Goal: Information Seeking & Learning: Learn about a topic

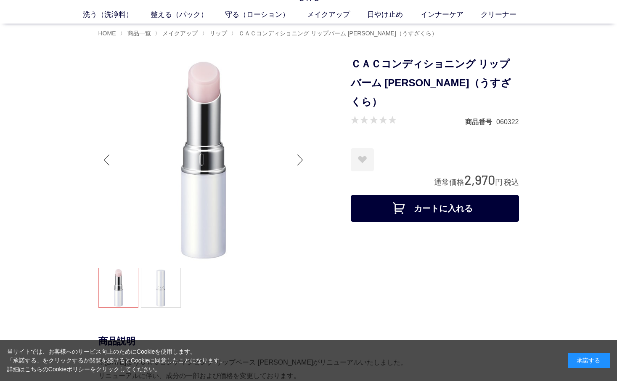
scroll to position [46, 0]
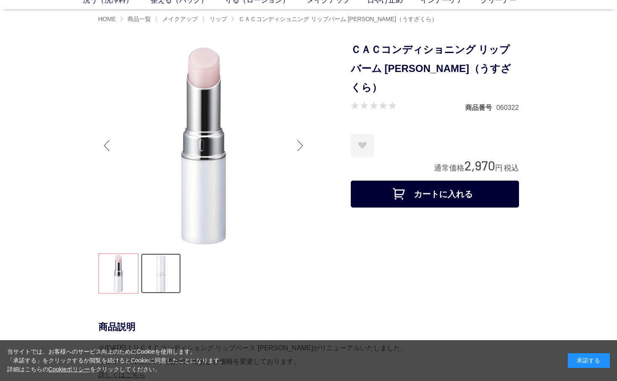
click at [171, 269] on link at bounding box center [161, 273] width 40 height 40
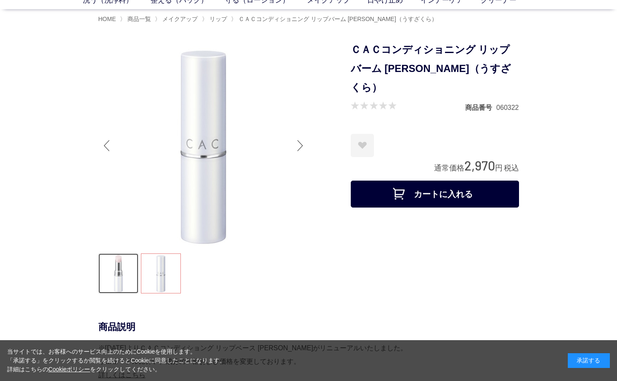
click at [128, 269] on link at bounding box center [118, 273] width 40 height 40
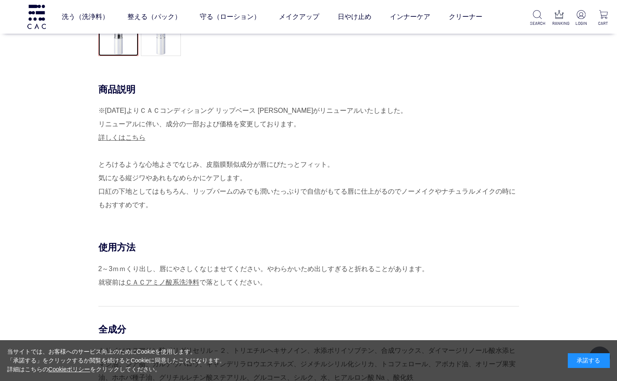
scroll to position [275, 0]
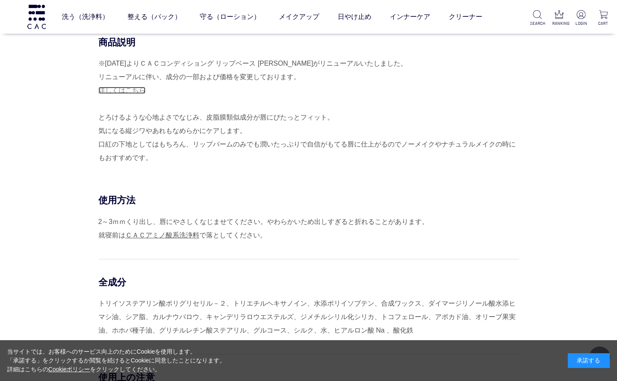
click at [123, 91] on link "詳しくはこちら" at bounding box center [121, 90] width 47 height 7
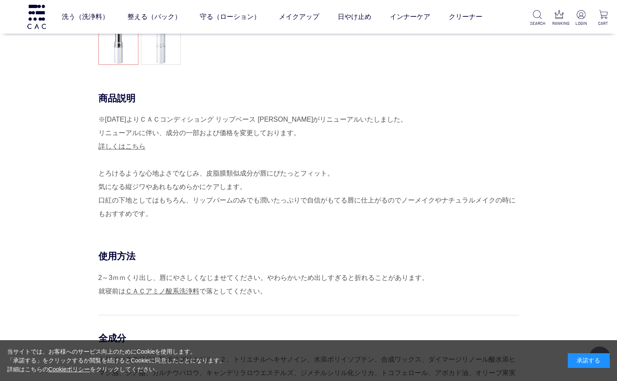
scroll to position [219, 0]
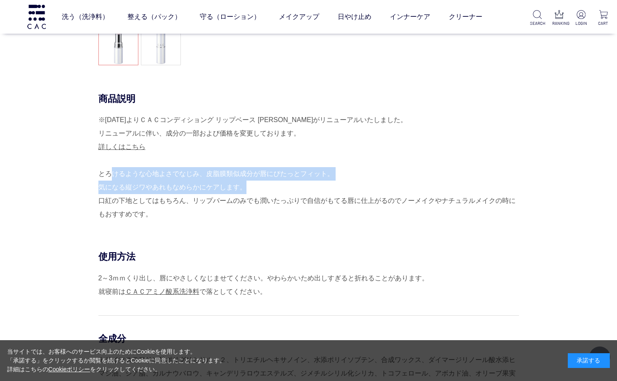
drag, startPoint x: 100, startPoint y: 175, endPoint x: 247, endPoint y: 185, distance: 147.2
click at [247, 185] on div "※2025年4月30日よりＣＡＣコンディショング リップベース 薄桜がリニューアルいたしました。 リニューアルに伴い、成分の一部および価格を変更しております。…" at bounding box center [308, 167] width 421 height 108
copy div "とろけるような心地よさでなじみ、皮脂膜類似成分が唇にぴたっとフィット。 気になる縦ジワやあれもなめらかにケアします。"
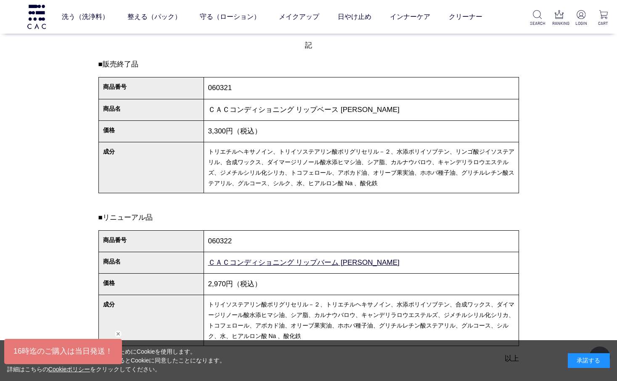
scroll to position [226, 0]
